Goal: Navigation & Orientation: Find specific page/section

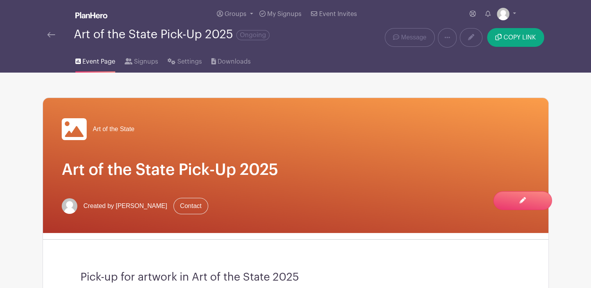
click at [54, 40] on div "Art of the State Pick-Up 2025 Ongoing" at bounding box center [190, 34] width 286 height 13
click at [53, 35] on img at bounding box center [51, 34] width 8 height 5
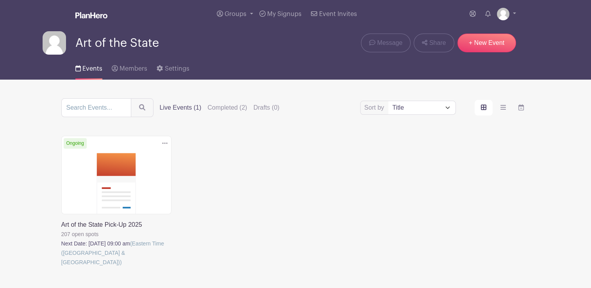
click at [61, 267] on link at bounding box center [61, 267] width 0 height 0
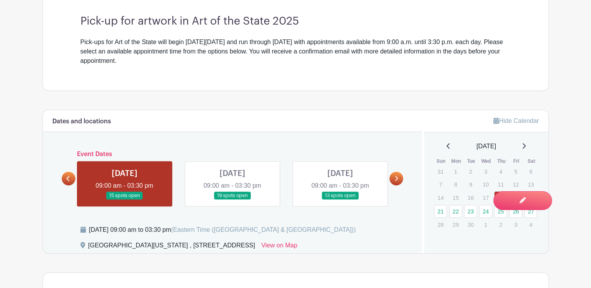
scroll to position [273, 0]
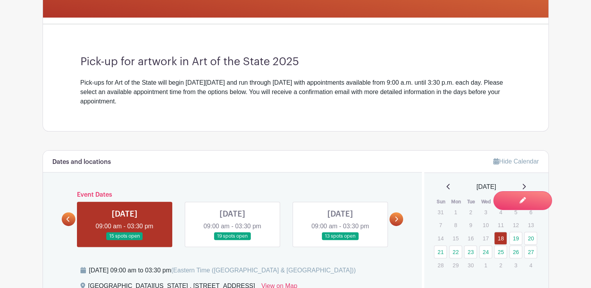
scroll to position [234, 0]
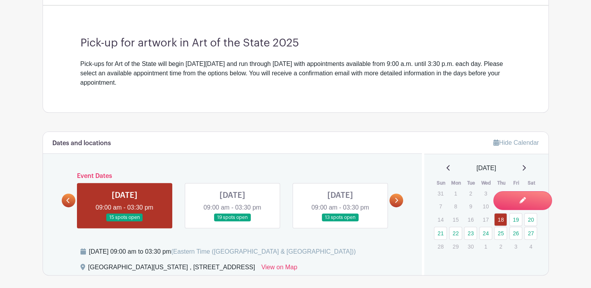
click at [232, 222] on link at bounding box center [232, 222] width 0 height 0
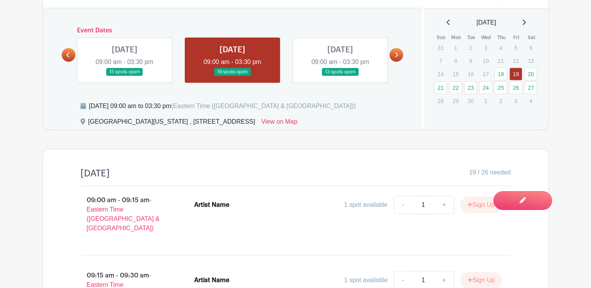
scroll to position [271, 0]
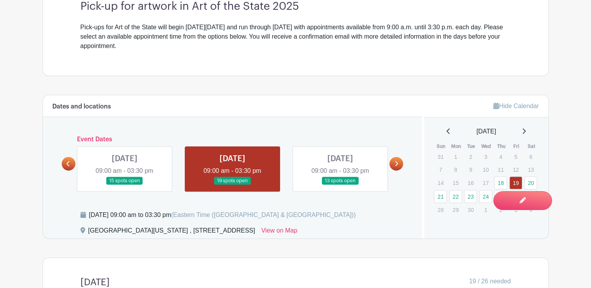
click at [340, 185] on link at bounding box center [340, 185] width 0 height 0
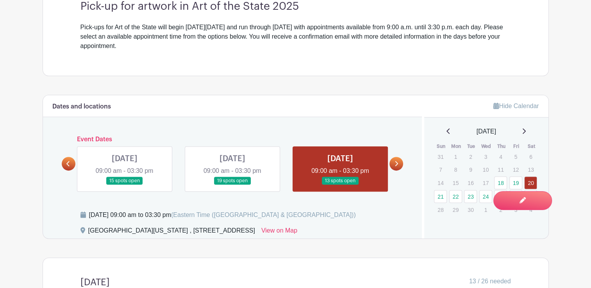
click at [400, 157] on div at bounding box center [396, 164] width 14 height 14
click at [400, 162] on link at bounding box center [396, 164] width 14 height 14
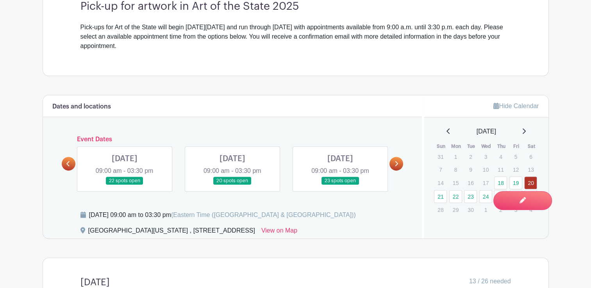
click at [232, 185] on link at bounding box center [232, 185] width 0 height 0
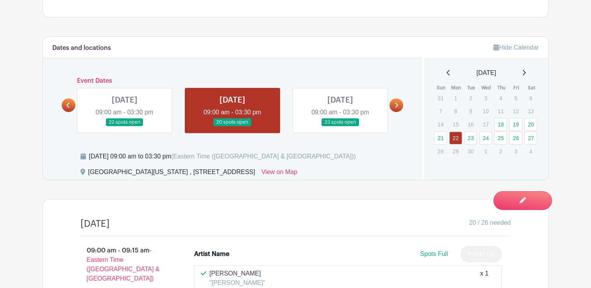
scroll to position [349, 0]
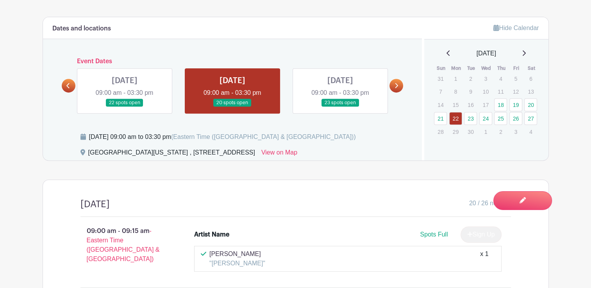
click at [340, 107] on link at bounding box center [340, 107] width 0 height 0
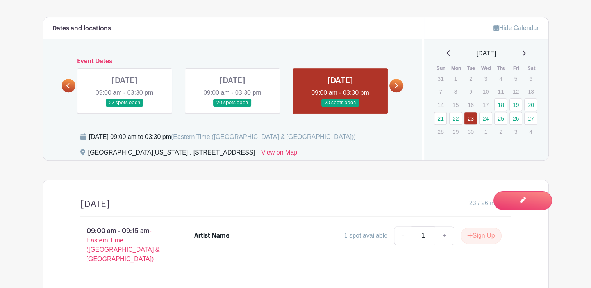
click at [397, 86] on icon at bounding box center [396, 85] width 3 height 5
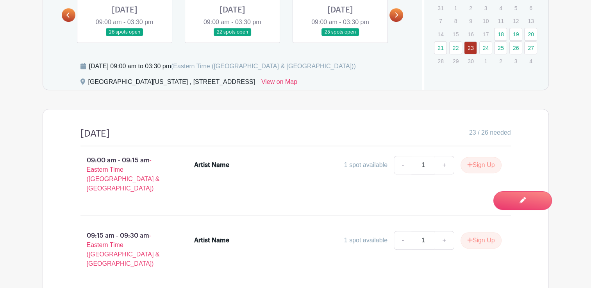
scroll to position [310, 0]
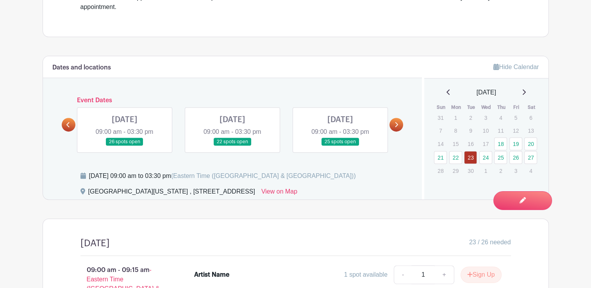
click at [393, 122] on link at bounding box center [396, 125] width 14 height 14
